Goal: Transaction & Acquisition: Obtain resource

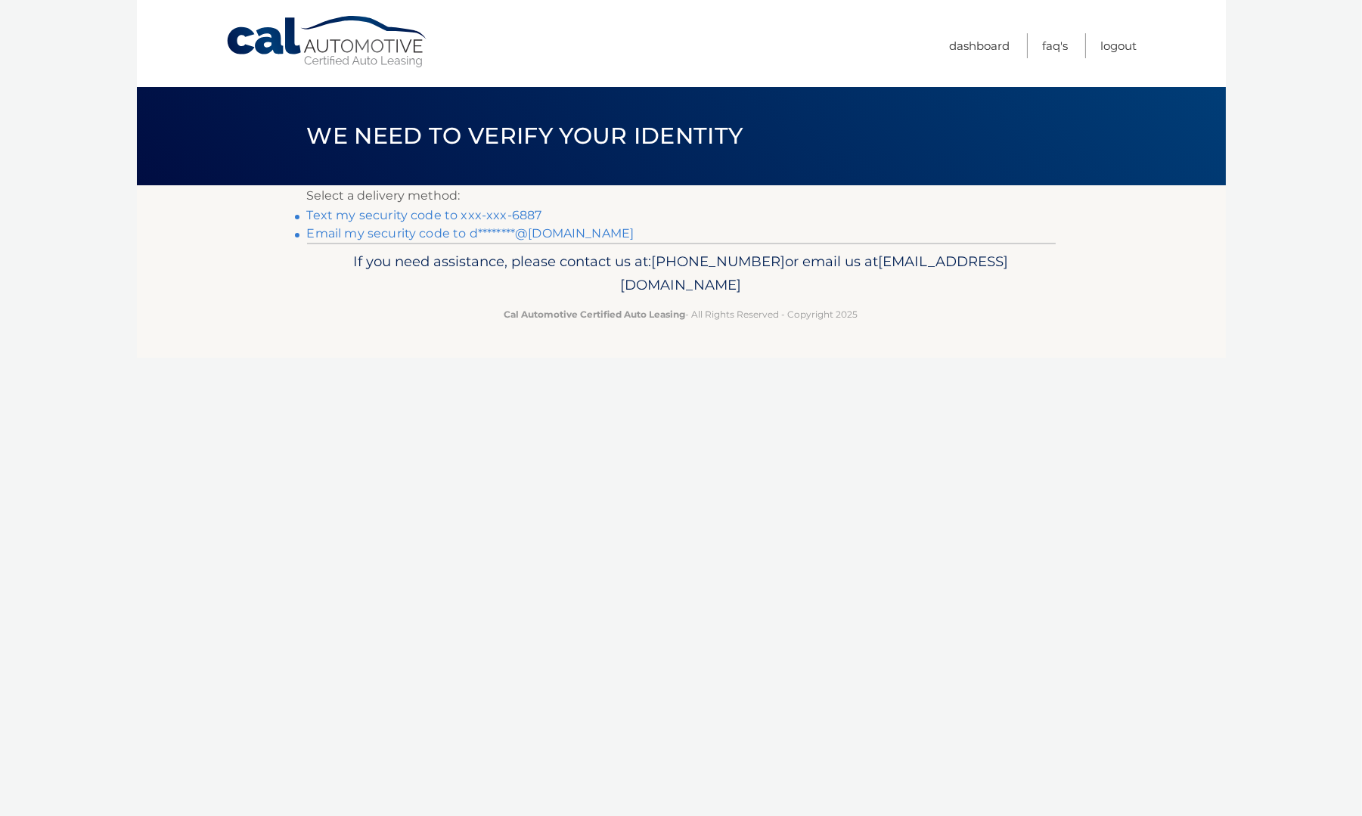
click at [473, 209] on link "Text my security code to xxx-xxx-6887" at bounding box center [424, 215] width 235 height 14
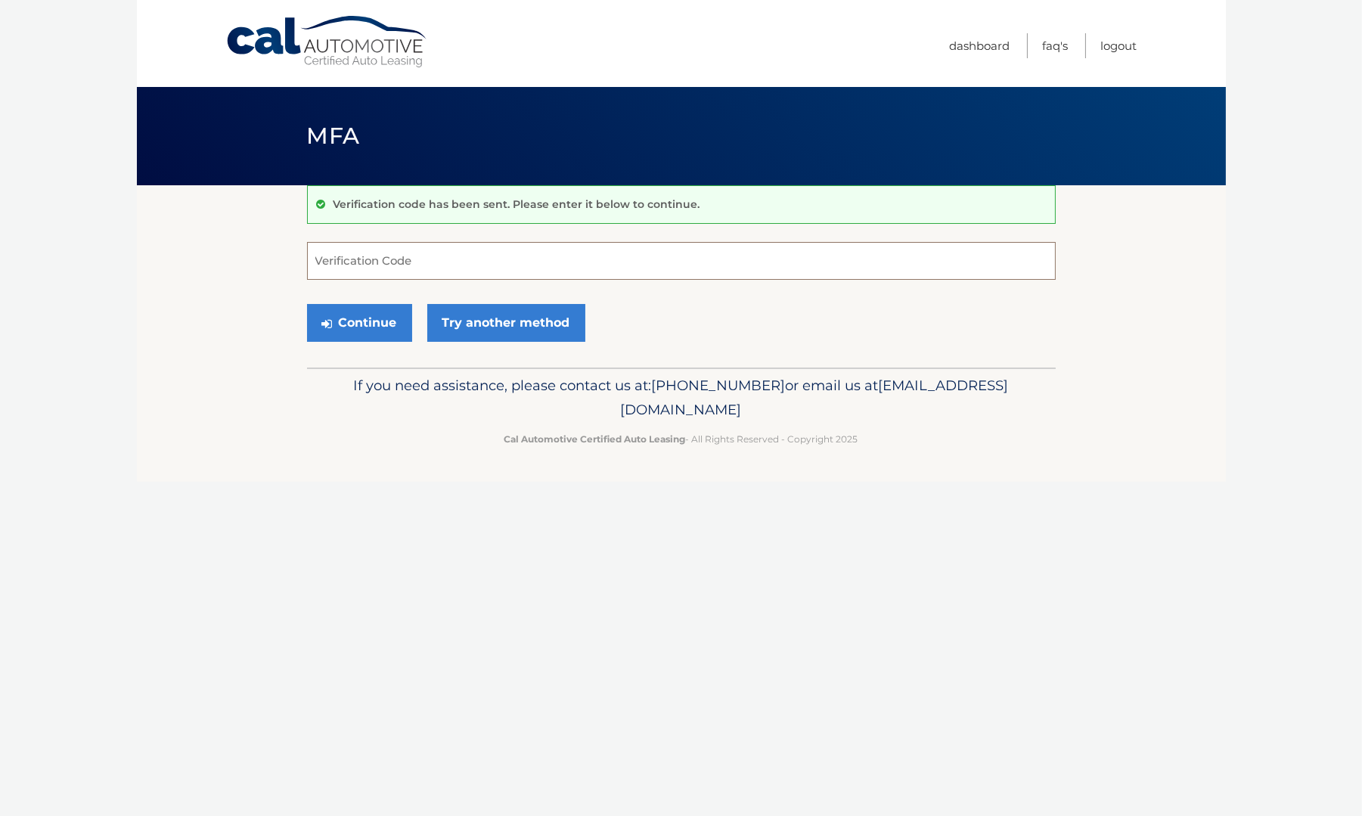
click at [351, 256] on input "Verification Code" at bounding box center [681, 261] width 749 height 38
type input "533474"
click at [369, 321] on button "Continue" at bounding box center [359, 323] width 105 height 38
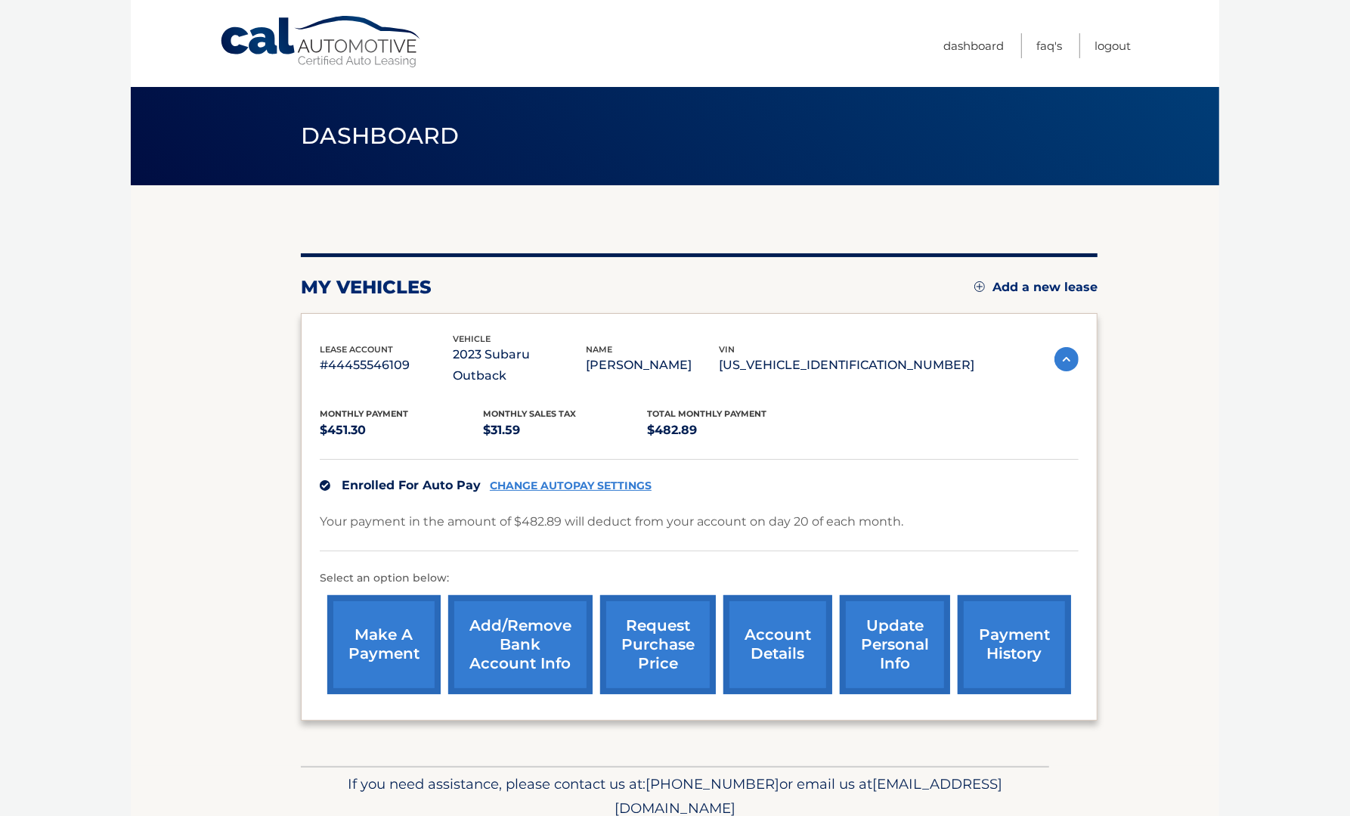
click at [648, 624] on link "request purchase price" at bounding box center [658, 644] width 116 height 99
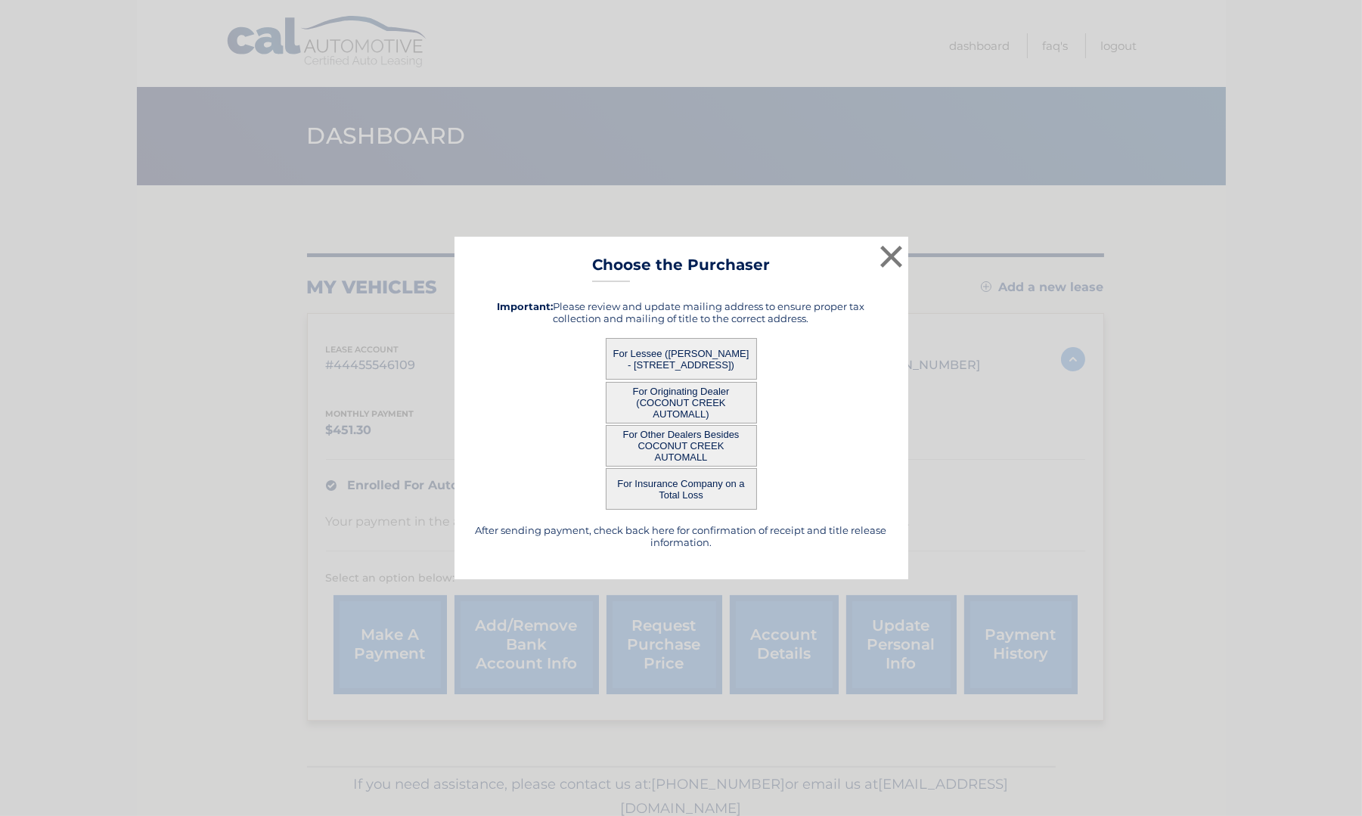
click at [664, 442] on button "For Other Dealers Besides COCONUT CREEK AUTOMALL" at bounding box center [681, 446] width 151 height 42
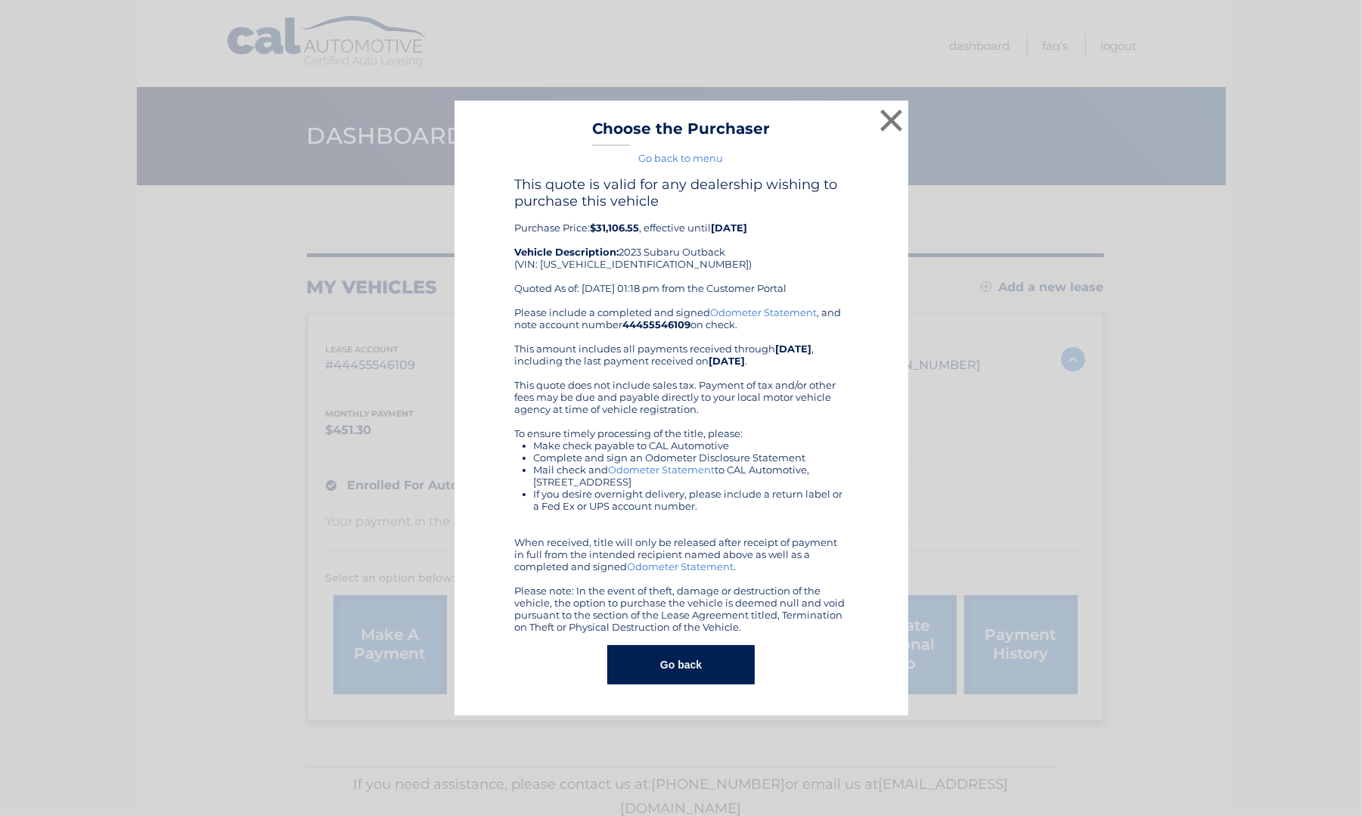
click at [646, 157] on link "Go back to menu" at bounding box center [681, 158] width 85 height 12
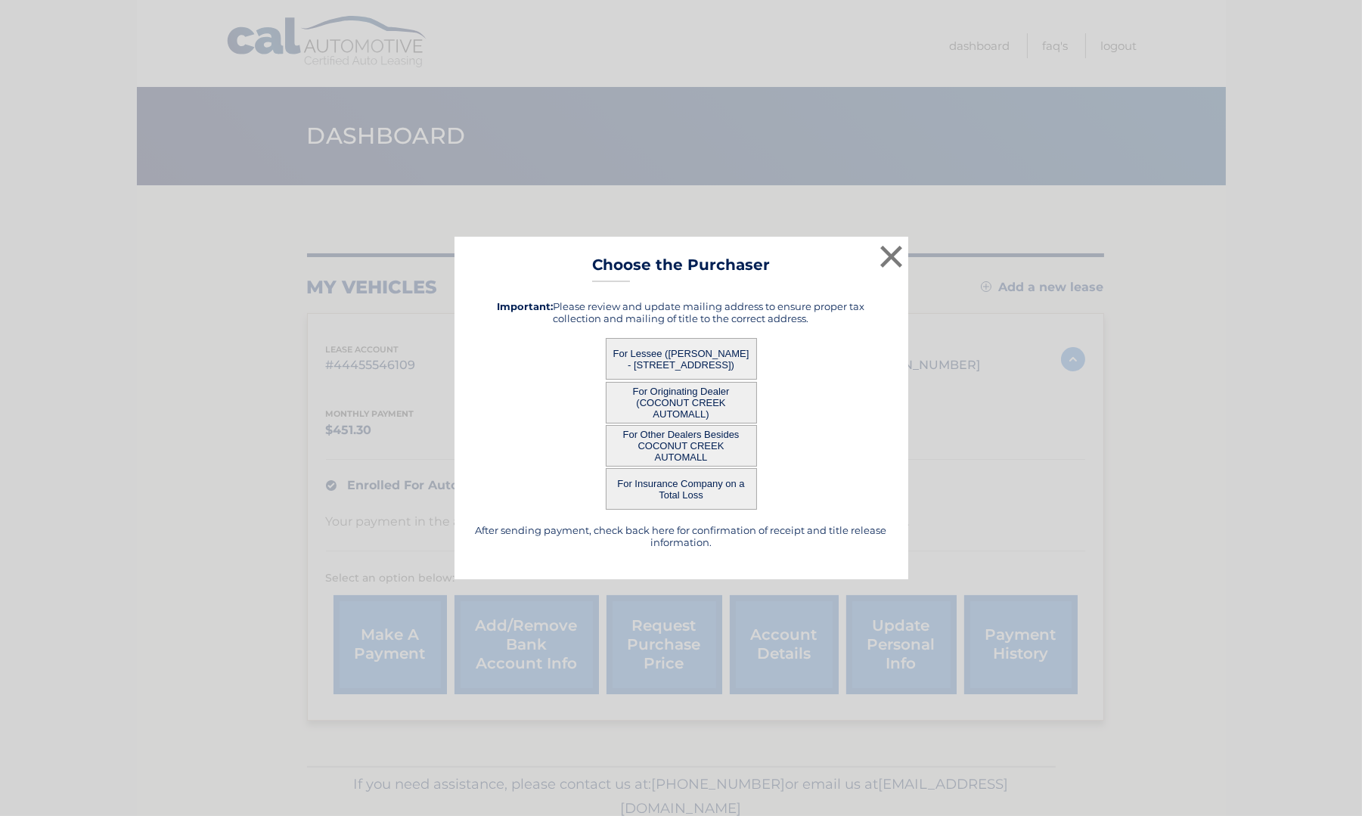
click at [690, 357] on button "For Lessee (DEBRA BERG - 4279 SW 10TH CT, , DEERFIELD BEACH, FL 33442)" at bounding box center [681, 359] width 151 height 42
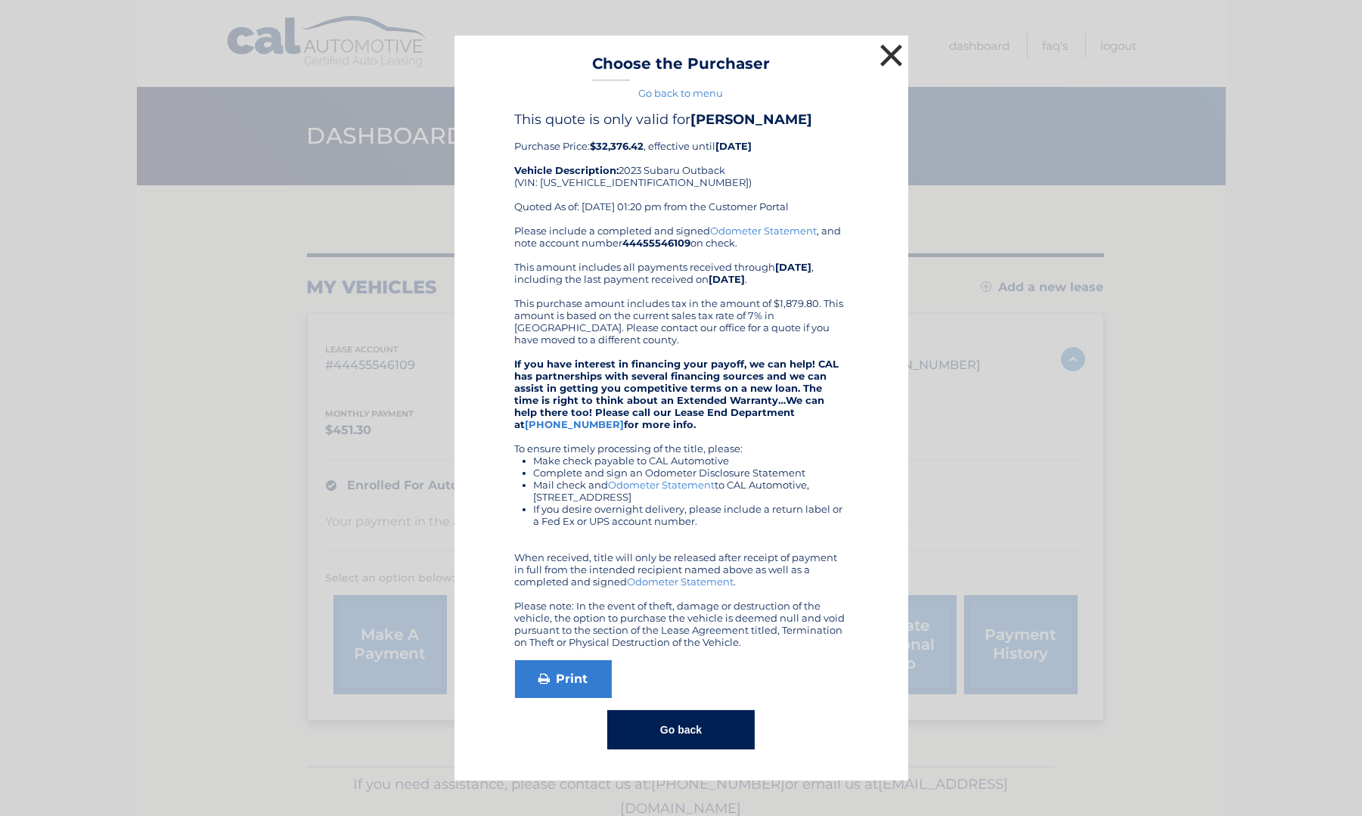
click at [890, 51] on button "×" at bounding box center [891, 55] width 30 height 30
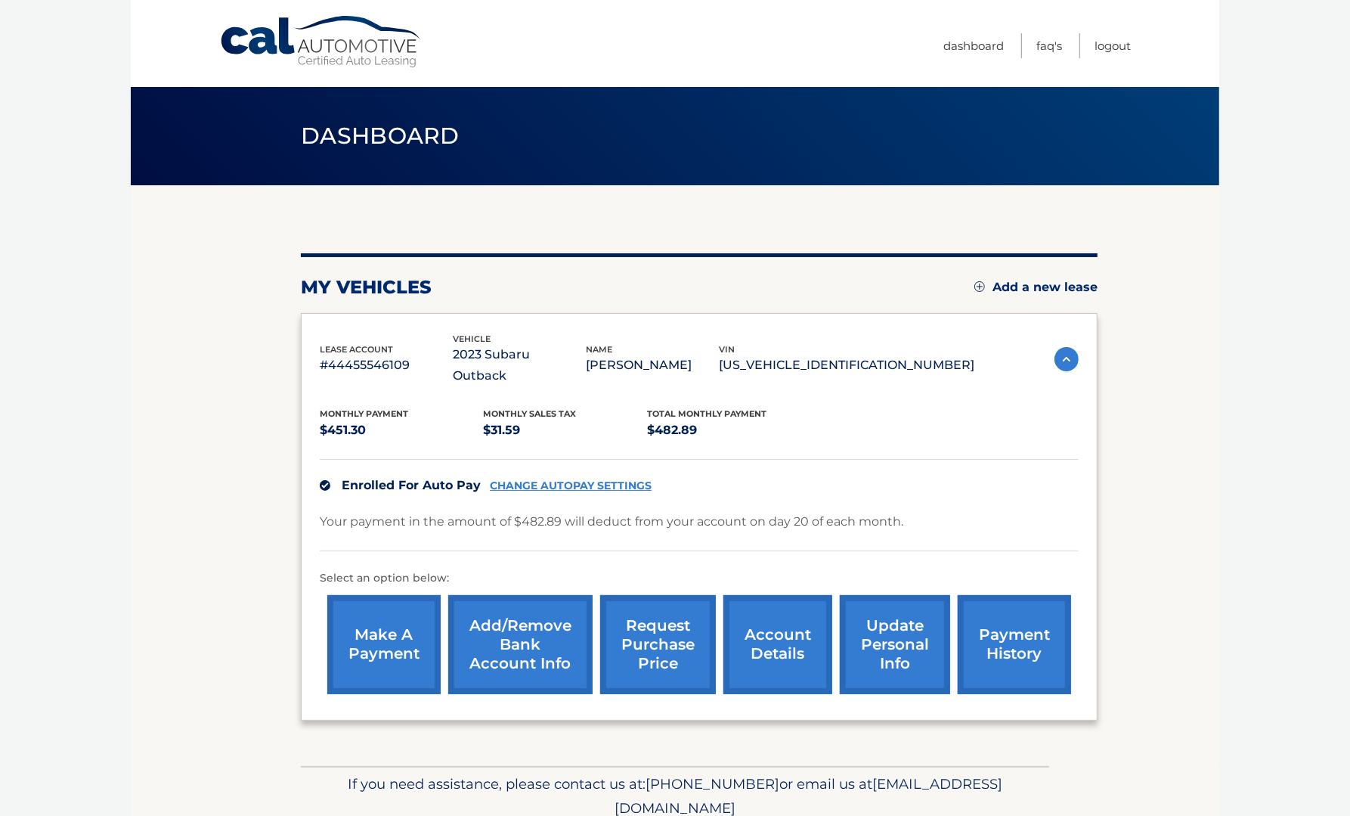
click at [656, 649] on link "request purchase price" at bounding box center [658, 644] width 116 height 99
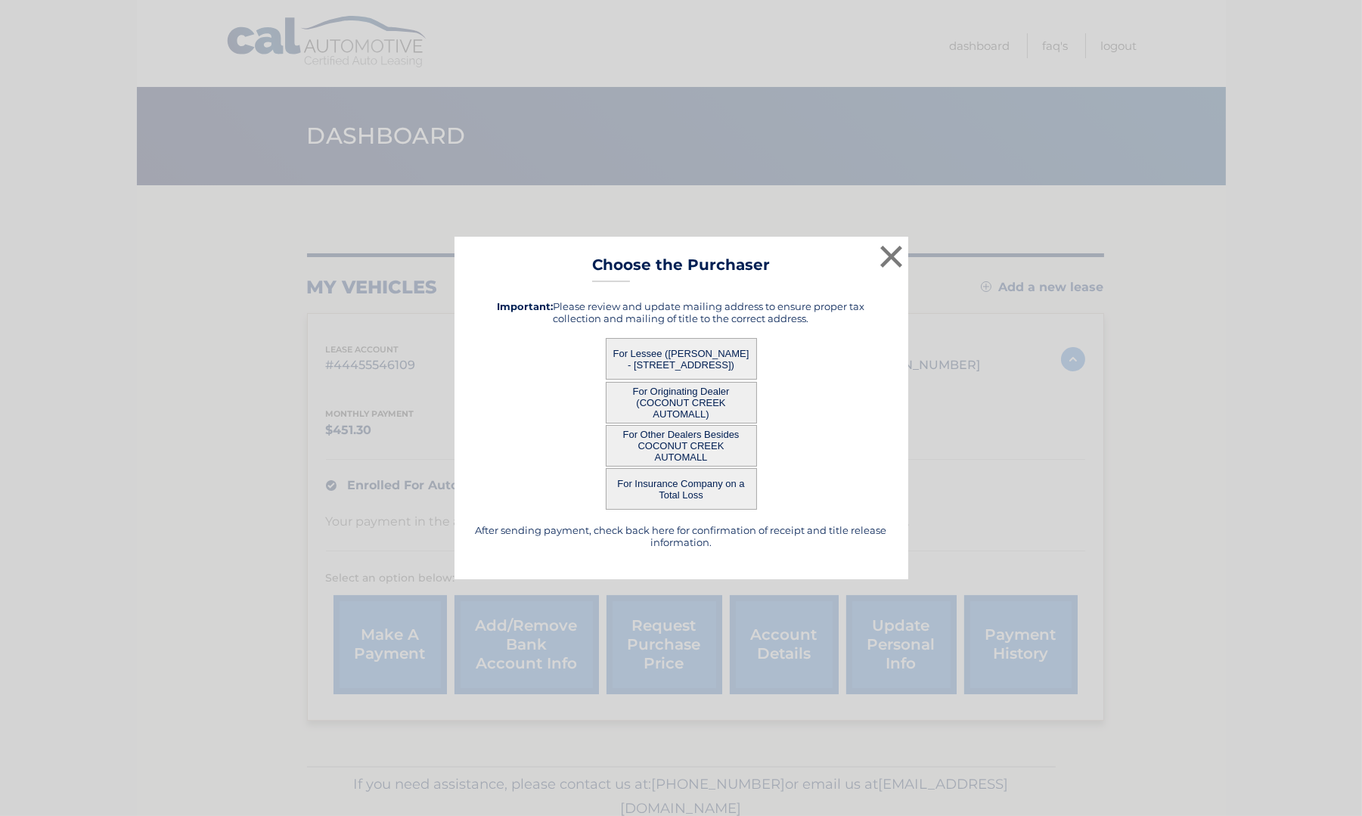
click at [673, 488] on button "For Insurance Company on a Total Loss" at bounding box center [681, 489] width 151 height 42
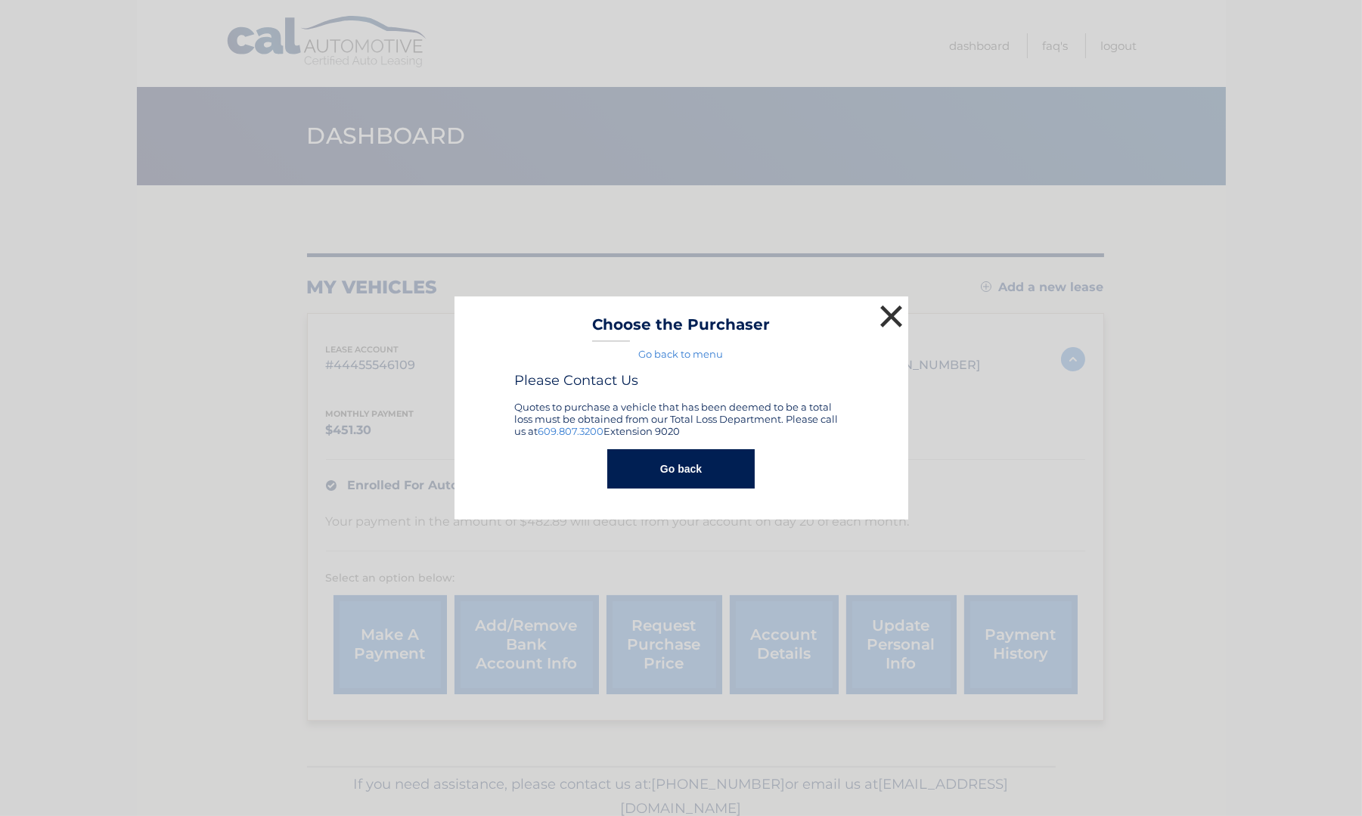
click at [893, 318] on button "×" at bounding box center [891, 316] width 30 height 30
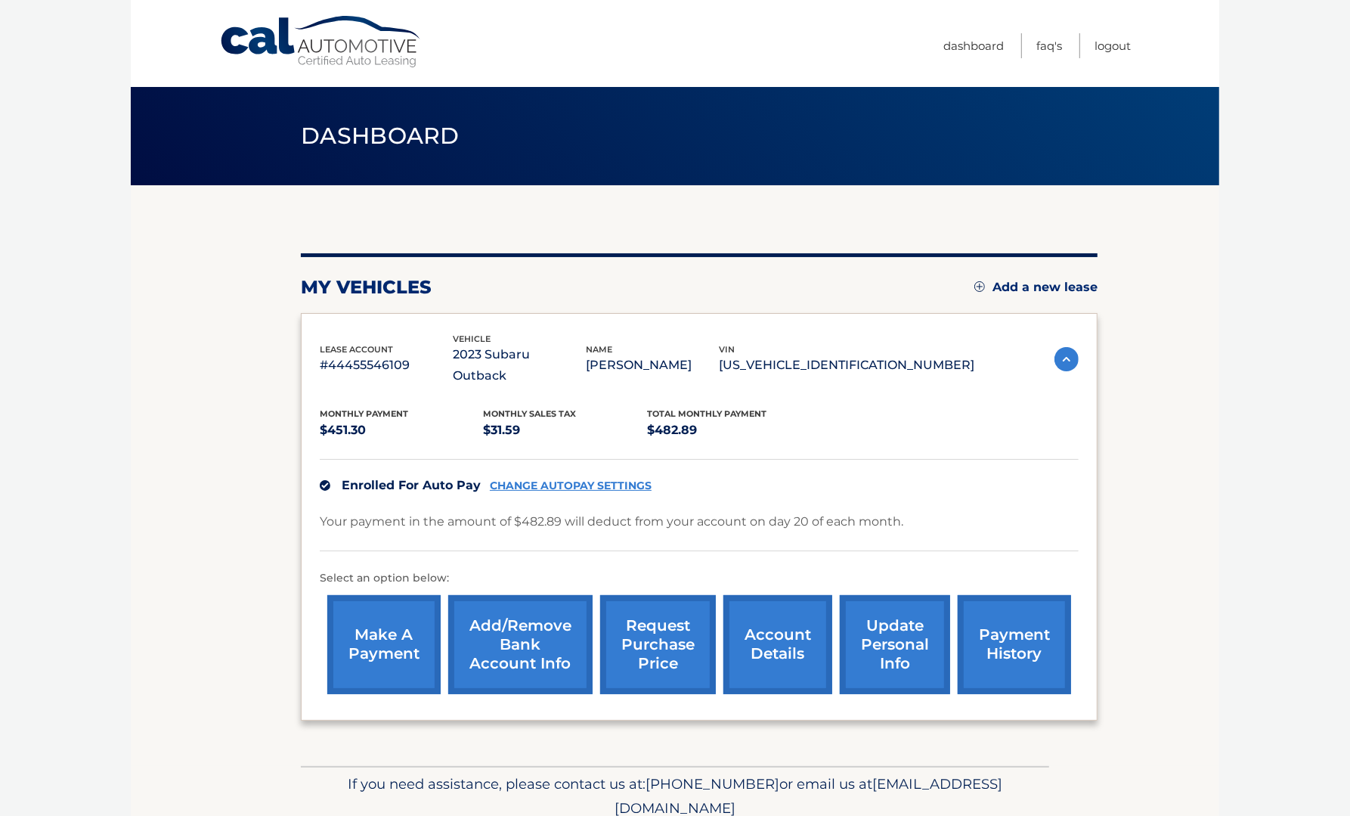
click at [651, 638] on link "request purchase price" at bounding box center [658, 644] width 116 height 99
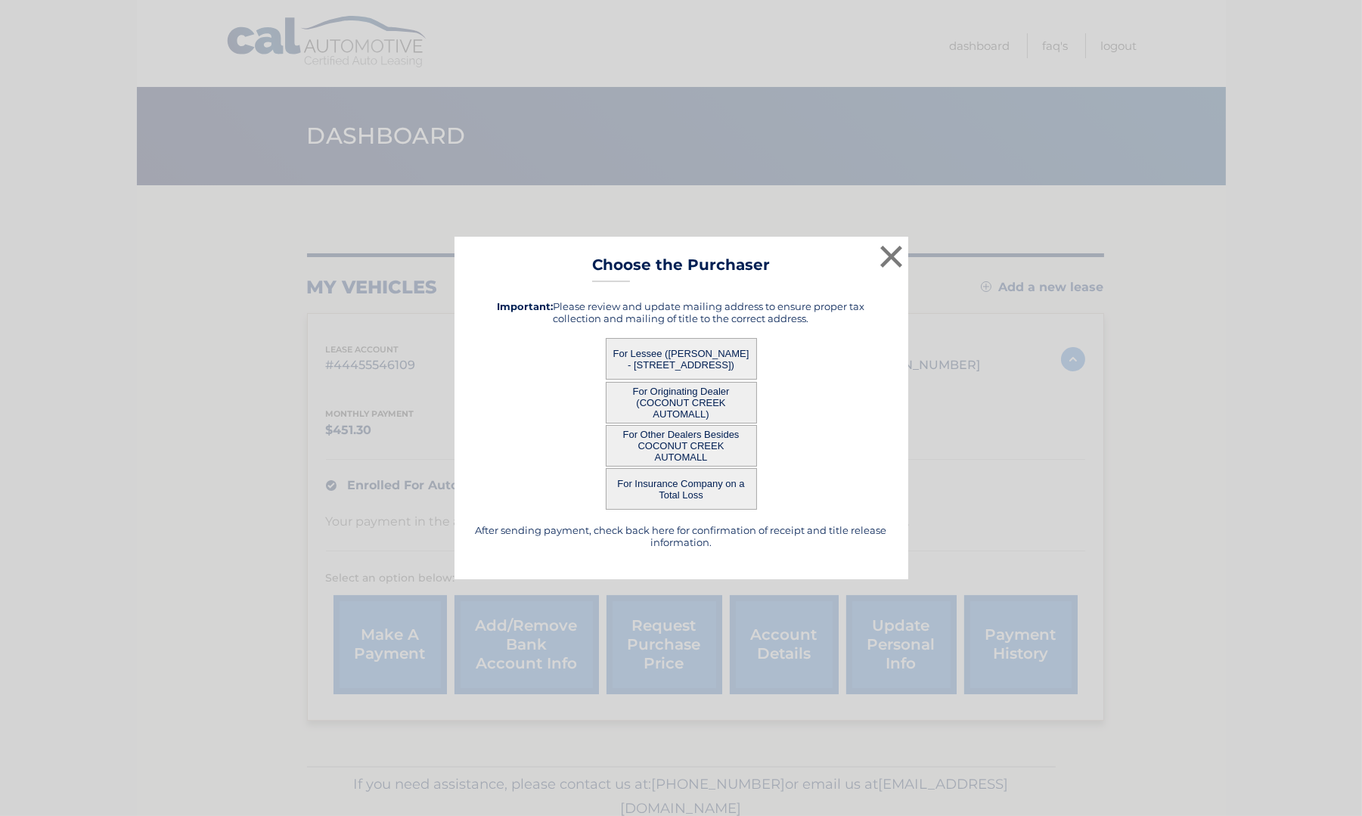
click at [705, 452] on button "For Other Dealers Besides COCONUT CREEK AUTOMALL" at bounding box center [681, 446] width 151 height 42
